Goal: Transaction & Acquisition: Purchase product/service

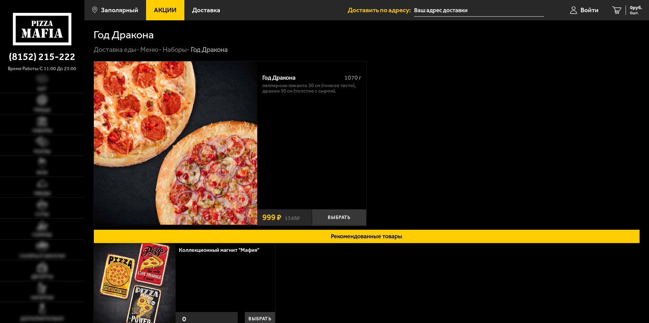
click at [37, 25] on icon at bounding box center [42, 29] width 58 height 32
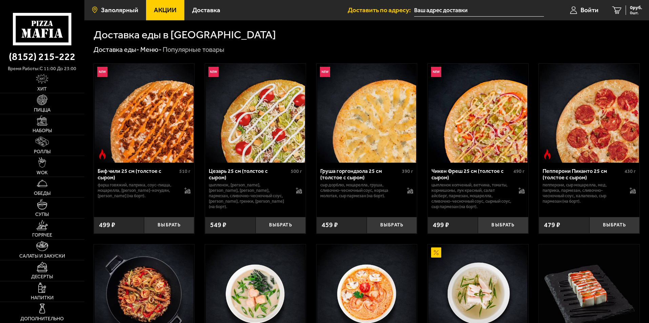
click at [111, 9] on span "Заполярный" at bounding box center [119, 10] width 37 height 6
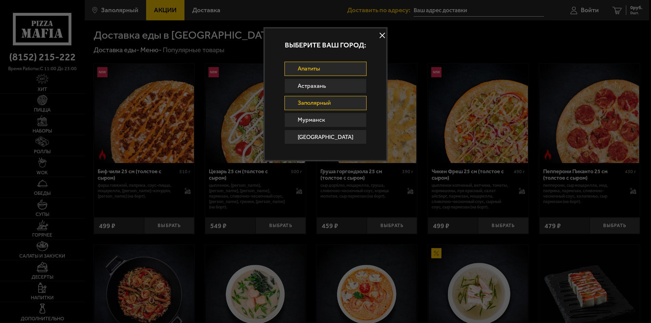
click at [326, 68] on link "Апатиты" at bounding box center [325, 69] width 82 height 14
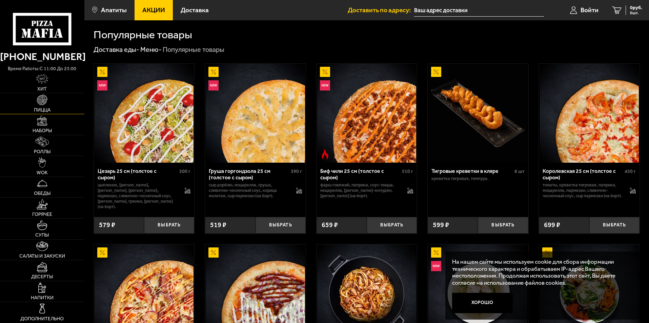
click at [45, 105] on link "Пицца" at bounding box center [42, 103] width 84 height 21
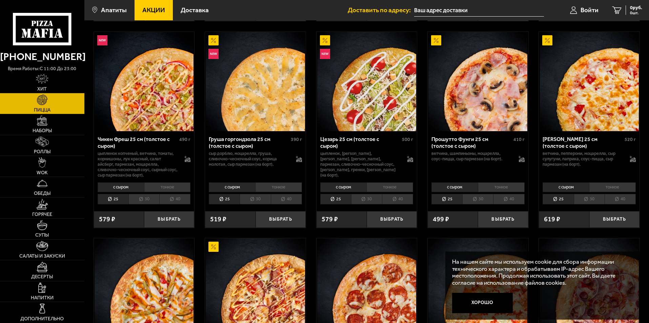
scroll to position [440, 0]
